Goal: Task Accomplishment & Management: Manage account settings

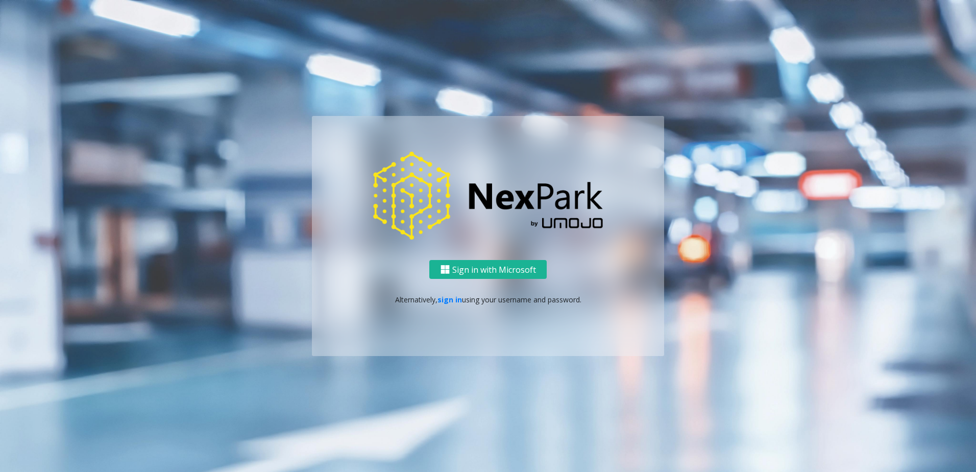
click at [444, 305] on div "Sign in with Microsoft Alternatively, sign in using your username and password." at bounding box center [488, 308] width 352 height 96
click at [446, 302] on link "sign in" at bounding box center [449, 299] width 24 height 10
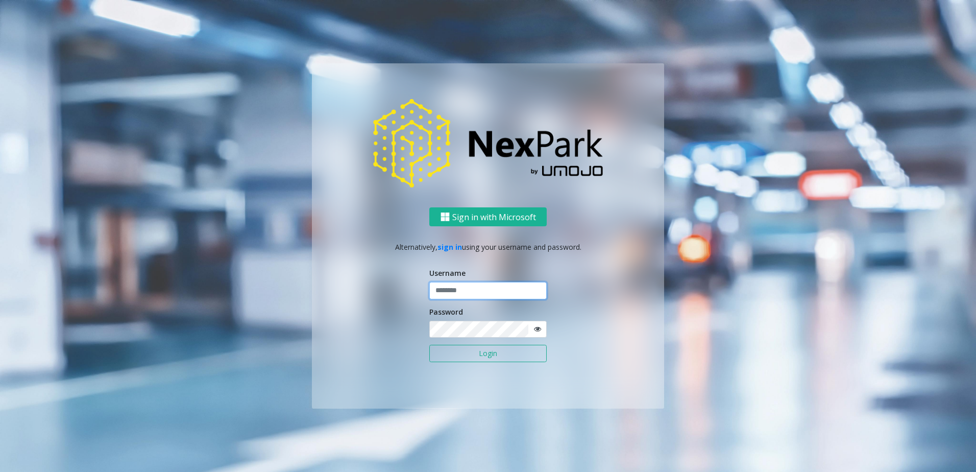
click at [460, 298] on input "text" at bounding box center [487, 290] width 117 height 17
type input "********"
click at [459, 354] on button "Login" at bounding box center [487, 353] width 117 height 17
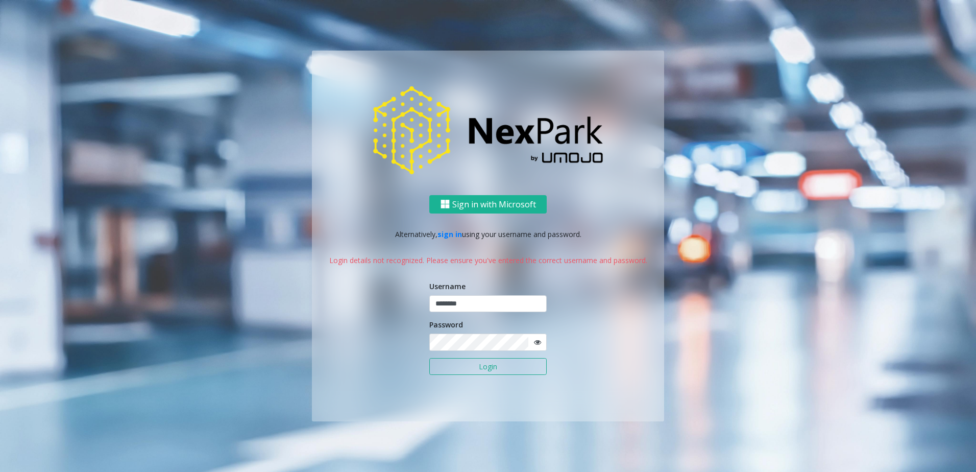
click at [530, 342] on span at bounding box center [537, 341] width 19 height 17
click at [539, 342] on icon at bounding box center [537, 341] width 7 height 7
click at [438, 364] on button "Login" at bounding box center [487, 366] width 117 height 17
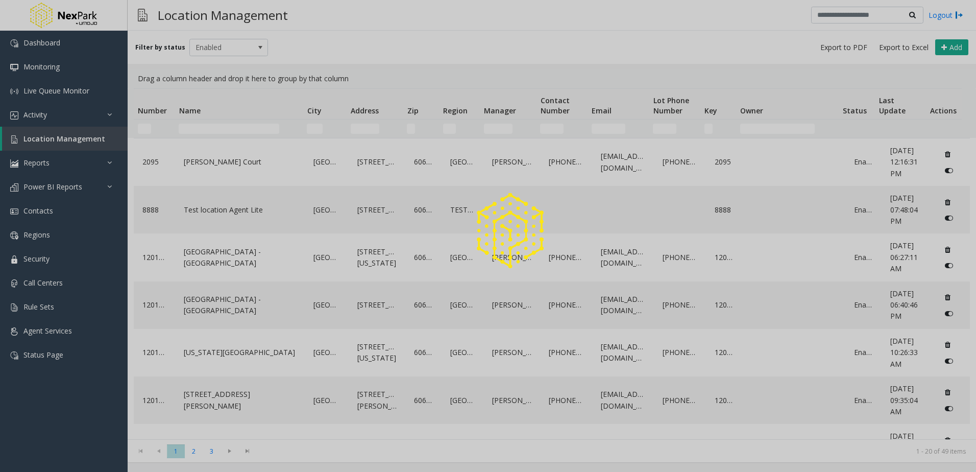
click at [61, 108] on div at bounding box center [488, 236] width 976 height 472
click at [55, 112] on div at bounding box center [488, 236] width 976 height 472
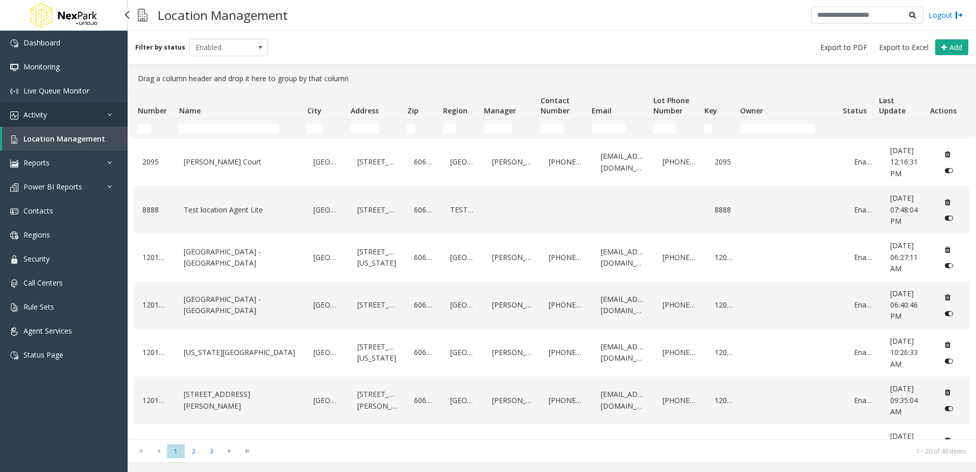
click at [55, 112] on link "Activity" at bounding box center [64, 115] width 128 height 24
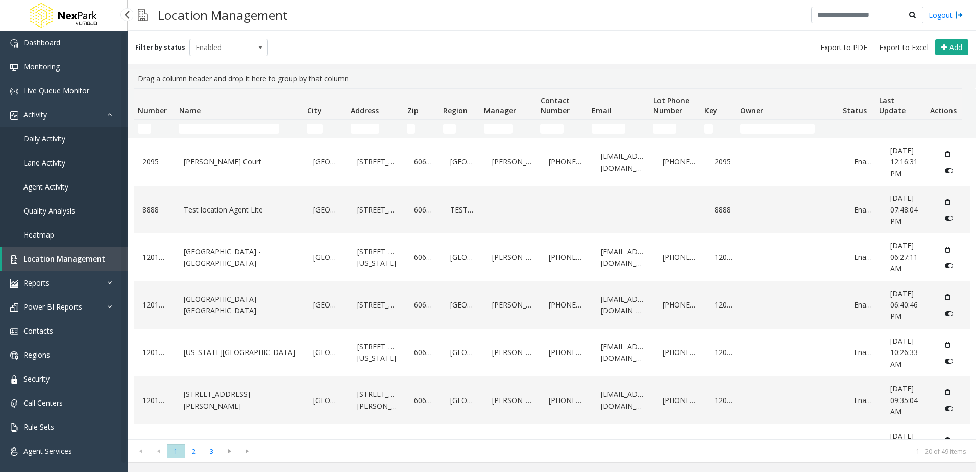
click at [53, 136] on span "Daily Activity" at bounding box center [44, 139] width 42 height 10
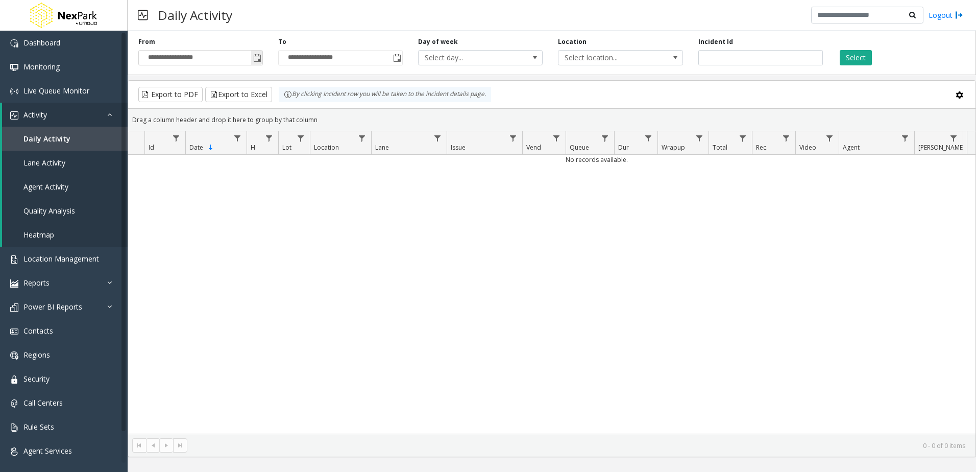
click at [262, 54] on span "Toggle popup" at bounding box center [256, 58] width 11 height 16
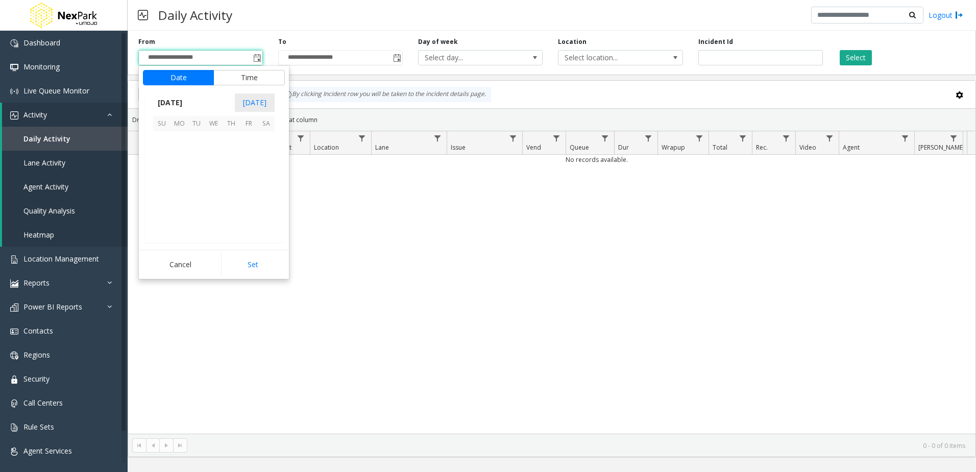
scroll to position [183183, 0]
click at [208, 157] on span "10" at bounding box center [213, 157] width 17 height 17
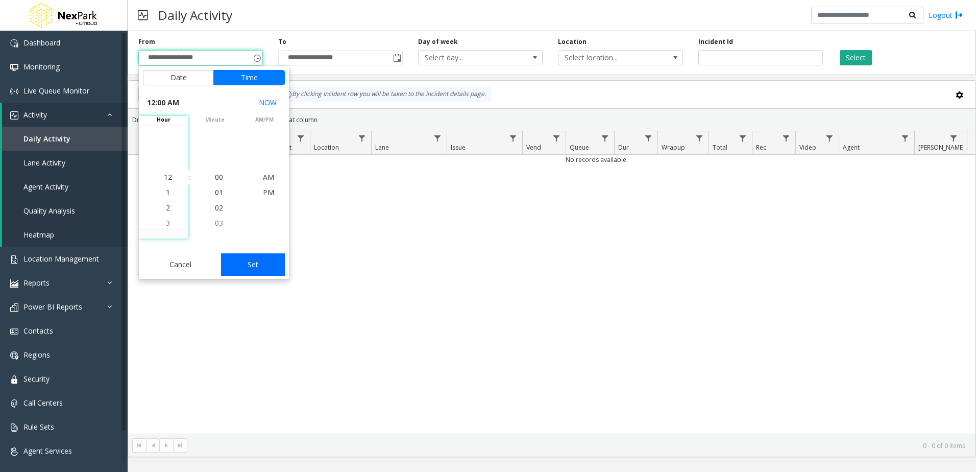
click at [257, 272] on button "Set" at bounding box center [253, 264] width 64 height 22
type input "**********"
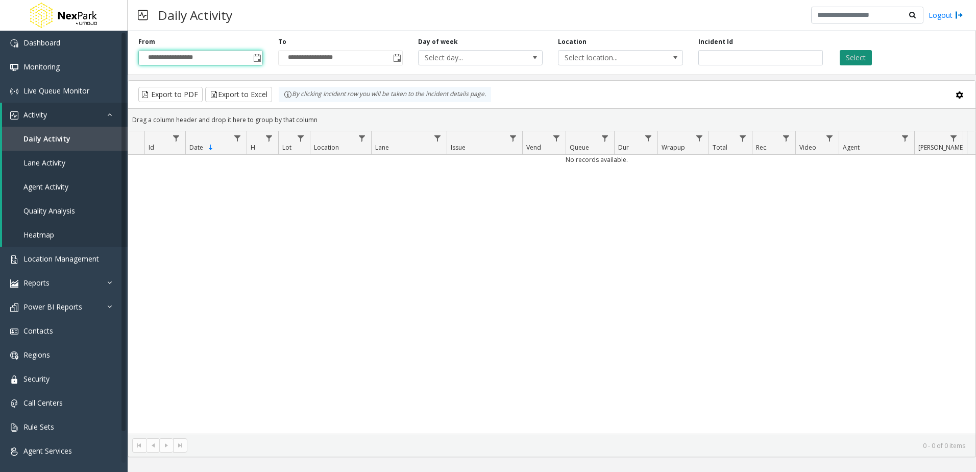
click at [856, 59] on button "Select" at bounding box center [856, 57] width 32 height 15
click at [852, 62] on button "Select" at bounding box center [856, 57] width 32 height 15
click at [58, 255] on span "Location Management" at bounding box center [61, 259] width 76 height 10
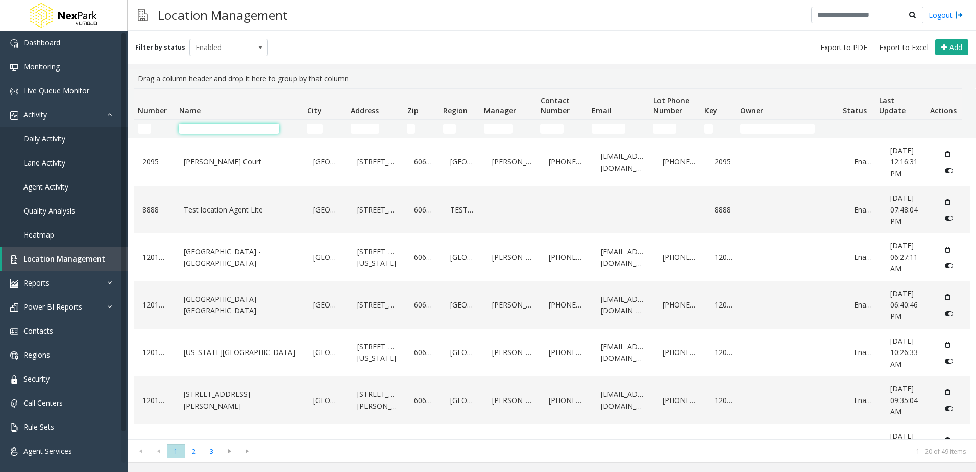
click at [222, 127] on input "Name Filter" at bounding box center [229, 129] width 101 height 10
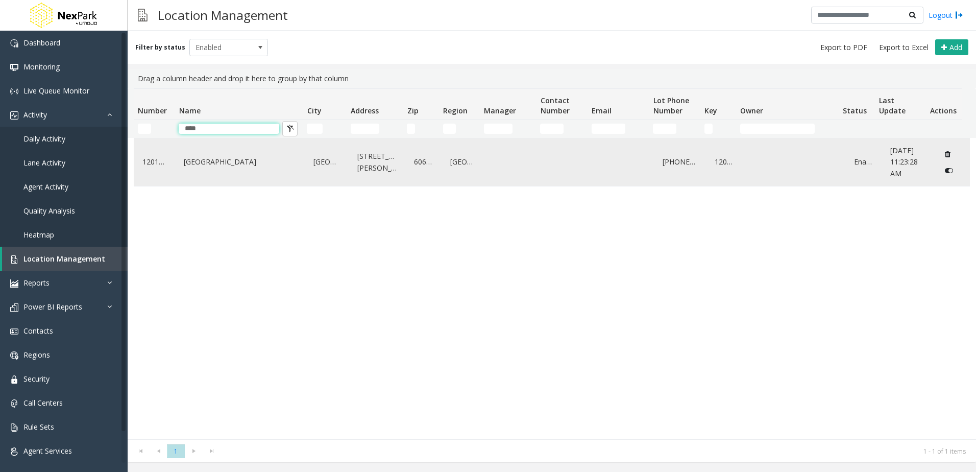
type input "****"
click at [175, 158] on td "[GEOGRAPHIC_DATA]" at bounding box center [240, 161] width 130 height 47
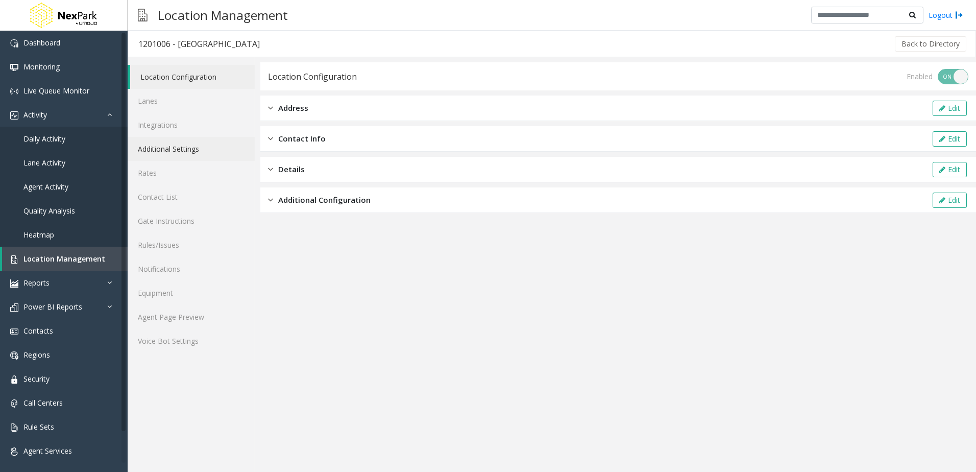
drag, startPoint x: 193, startPoint y: 154, endPoint x: 204, endPoint y: 156, distance: 11.3
click at [193, 154] on link "Additional Settings" at bounding box center [191, 149] width 127 height 24
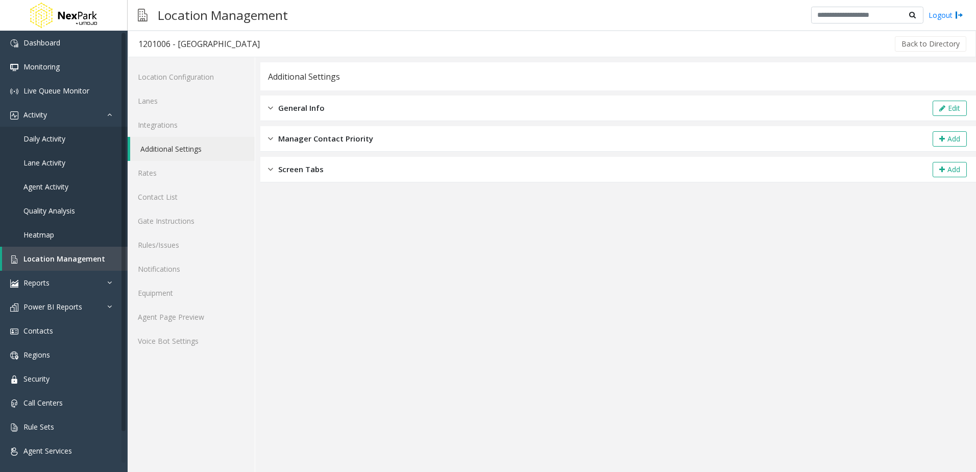
click at [335, 170] on div "Screen Tabs Add" at bounding box center [618, 170] width 716 height 26
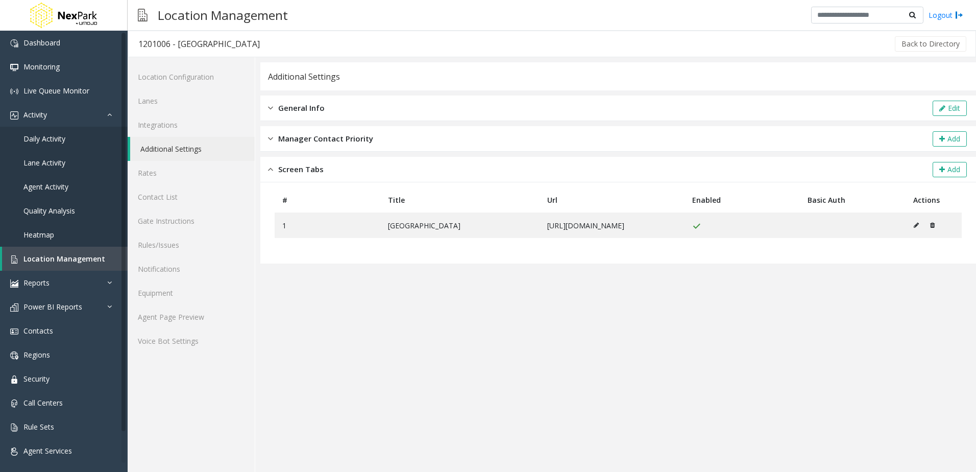
click at [341, 137] on span "Manager Contact Priority" at bounding box center [325, 139] width 95 height 12
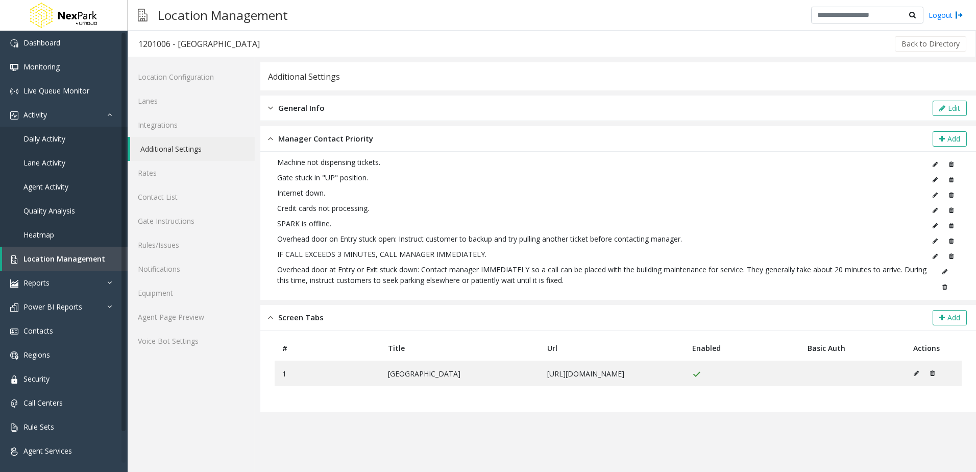
click at [327, 115] on div "General Info Edit" at bounding box center [618, 108] width 716 height 26
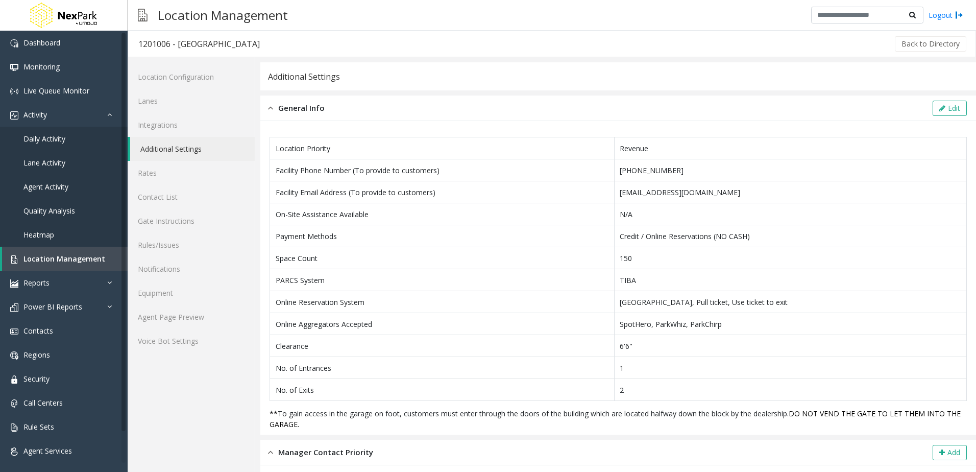
click at [327, 115] on div "General Info Edit" at bounding box center [618, 108] width 716 height 26
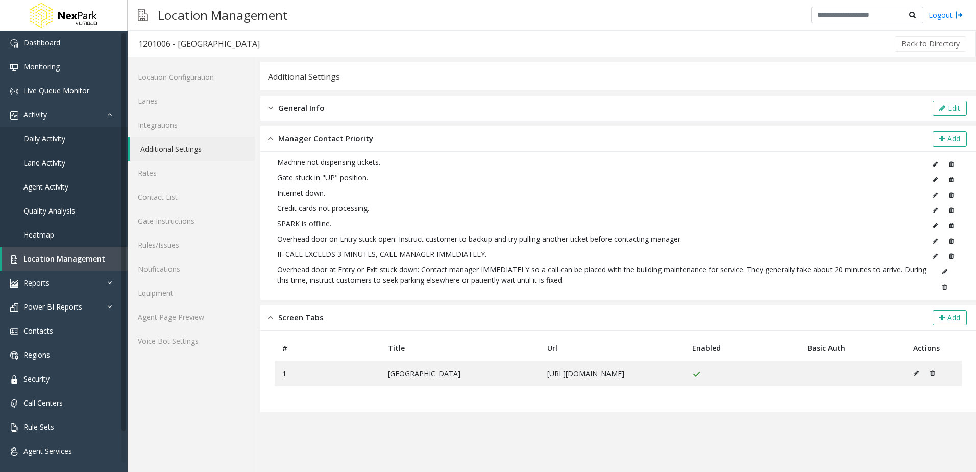
click at [313, 149] on div "Manager Contact Priority Add" at bounding box center [618, 139] width 716 height 26
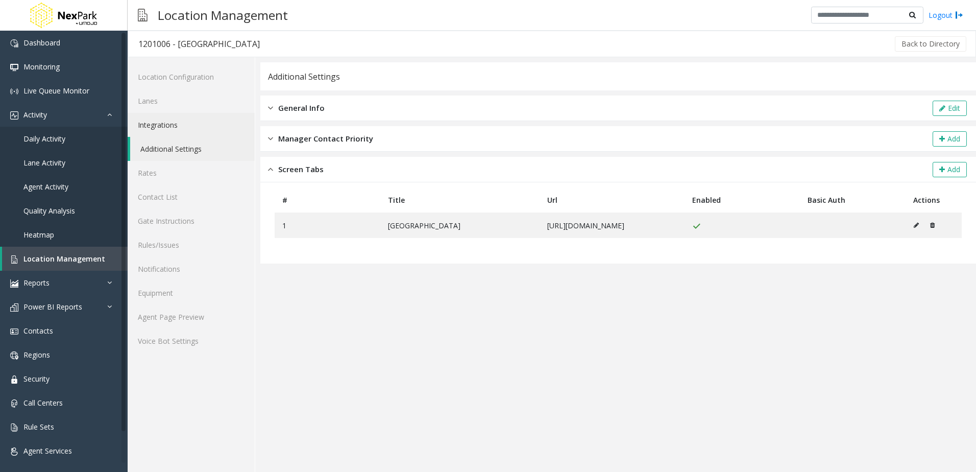
click at [198, 130] on link "Integrations" at bounding box center [191, 125] width 127 height 24
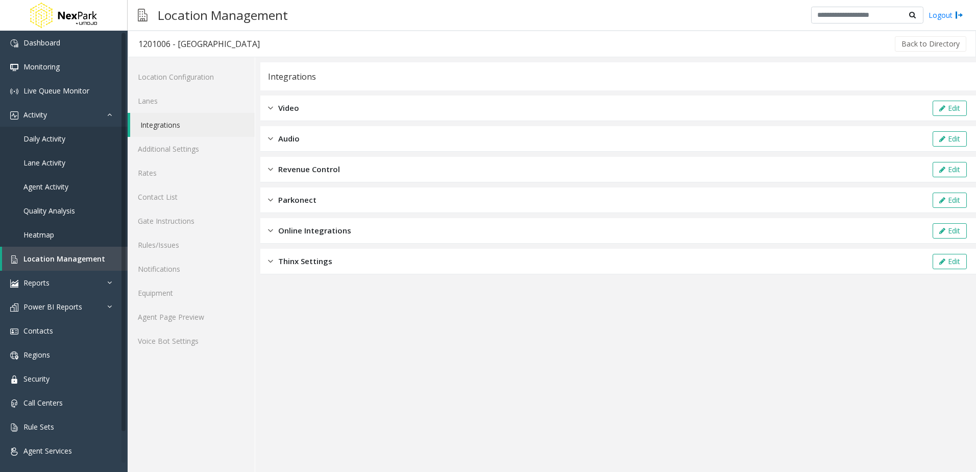
click at [308, 139] on div "Audio Edit" at bounding box center [618, 139] width 716 height 26
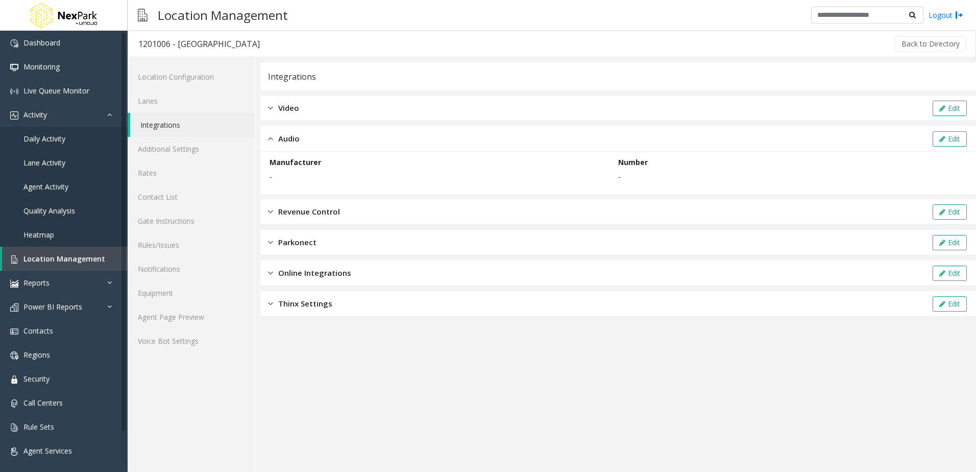
click at [332, 100] on div "Video Edit" at bounding box center [618, 108] width 716 height 26
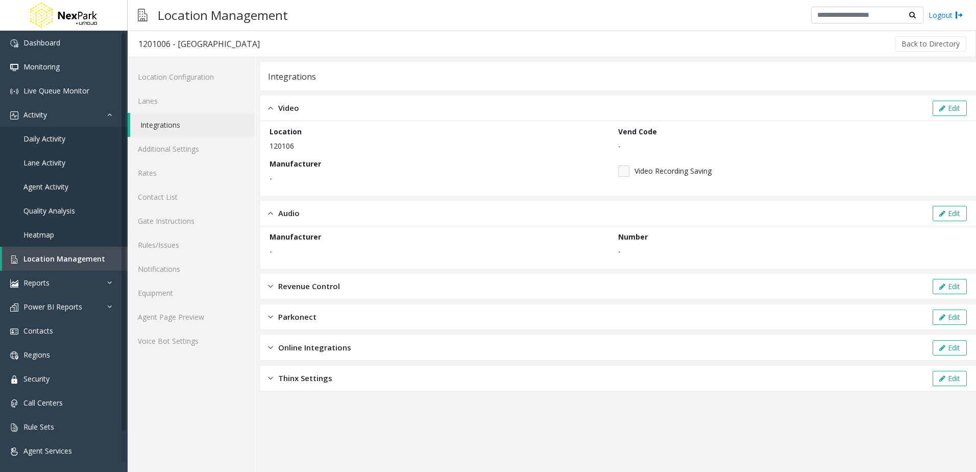
click at [339, 372] on div "Thinx Settings Edit" at bounding box center [618, 378] width 716 height 26
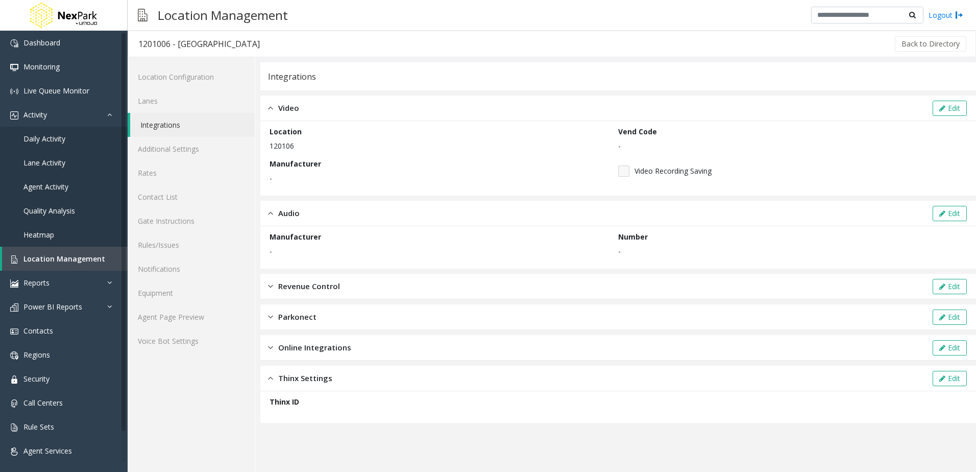
click at [341, 351] on span "Online Integrations" at bounding box center [314, 347] width 73 height 12
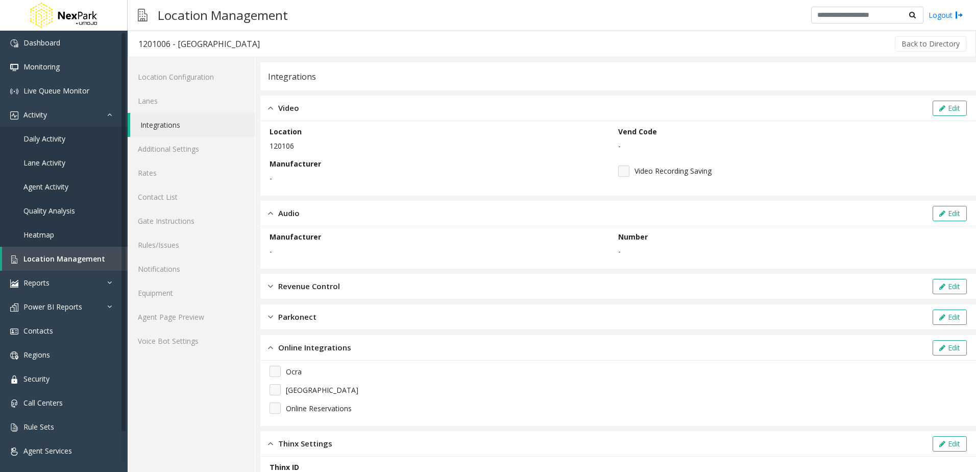
click at [334, 321] on div "Parkonect Edit" at bounding box center [618, 317] width 716 height 26
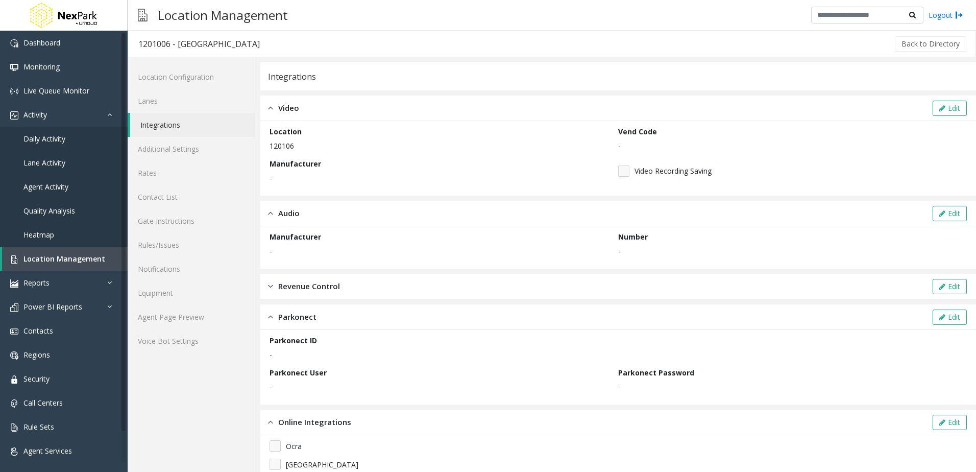
click at [330, 286] on span "Revenue Control" at bounding box center [309, 286] width 62 height 12
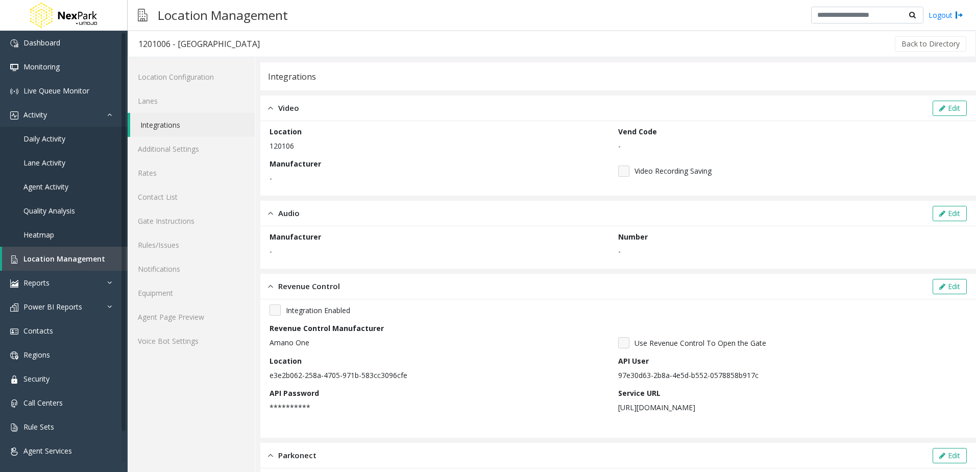
click at [327, 75] on div "Integrations" at bounding box center [618, 76] width 716 height 28
click at [194, 73] on link "Location Configuration" at bounding box center [191, 77] width 127 height 24
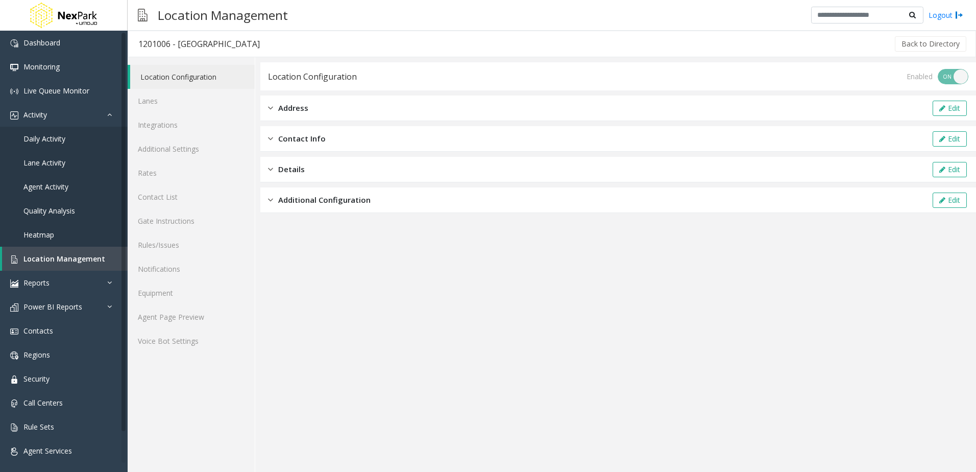
click at [310, 203] on span "Additional Configuration" at bounding box center [324, 200] width 92 height 12
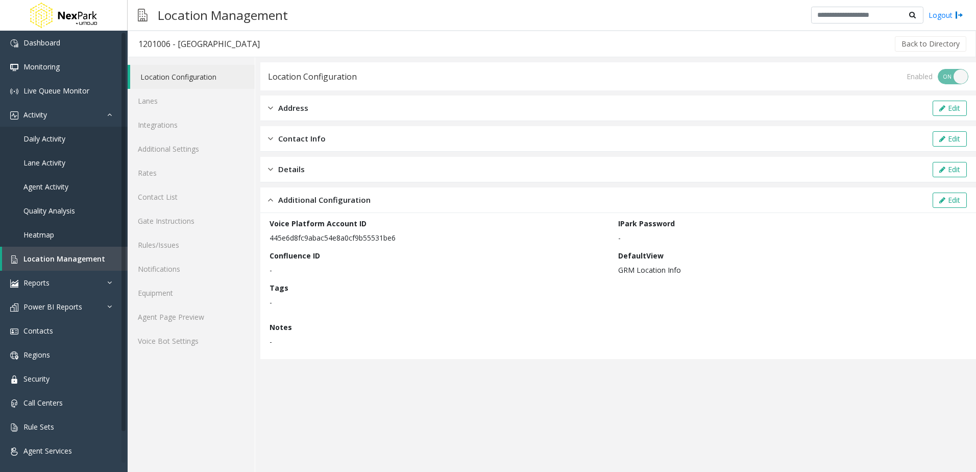
click at [318, 237] on p "445e6d8fc9abac54e8a0cf9b55531be6" at bounding box center [440, 237] width 343 height 11
copy p "445e6d8fc9abac54e8a0cf9b55531be6"
click at [80, 331] on link "Contacts" at bounding box center [64, 330] width 128 height 24
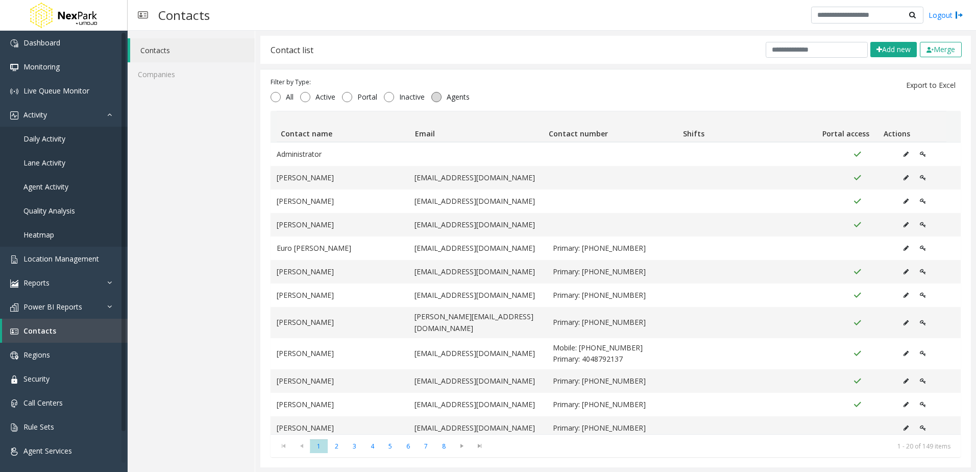
click at [446, 95] on span "Agents" at bounding box center [457, 97] width 33 height 10
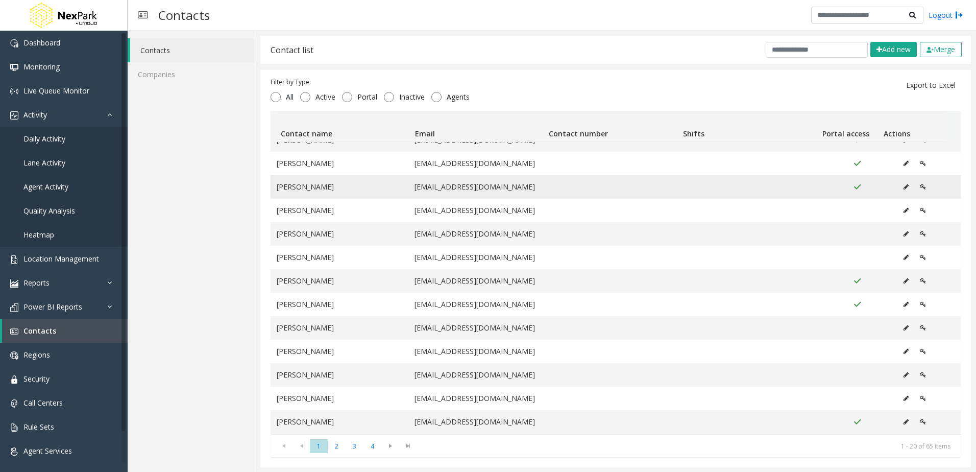
scroll to position [1, 0]
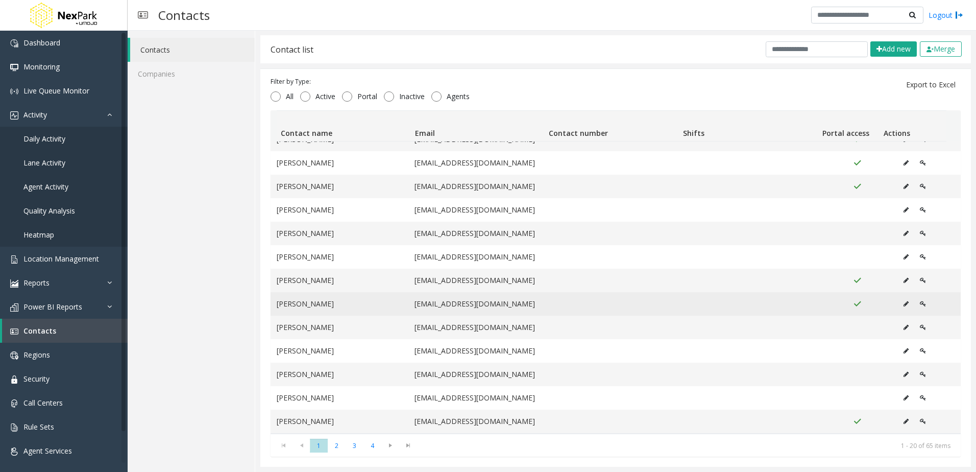
click at [903, 301] on icon "Data table" at bounding box center [905, 304] width 5 height 6
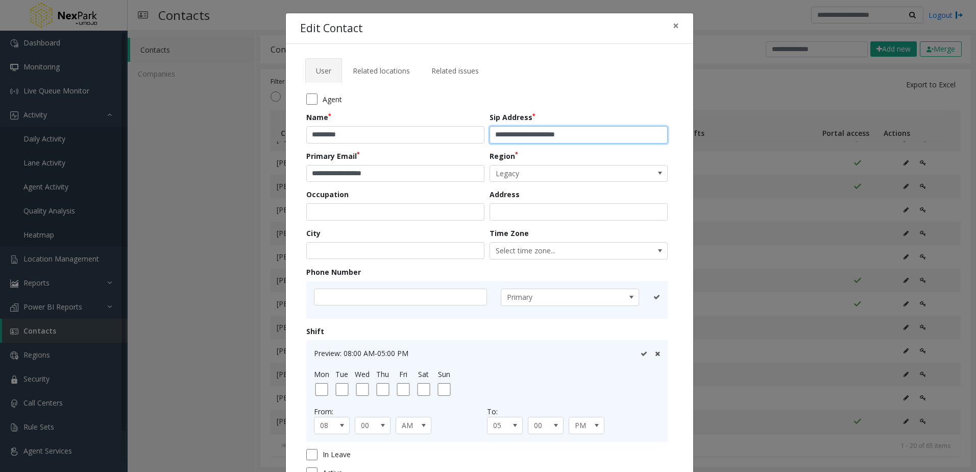
click at [608, 134] on input "**********" at bounding box center [578, 134] width 178 height 17
click at [685, 24] on div "Edit Contact ×" at bounding box center [489, 28] width 407 height 31
click at [678, 24] on button "×" at bounding box center [676, 25] width 20 height 25
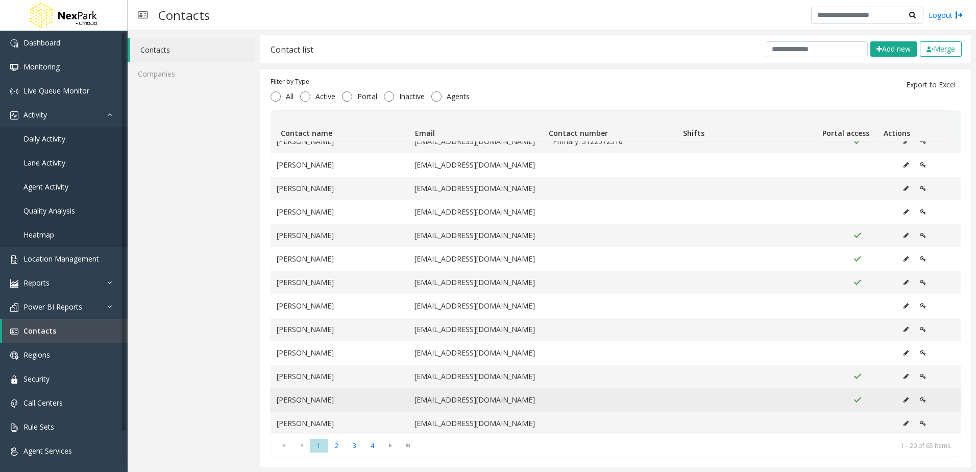
scroll to position [0, 0]
